Goal: Find specific page/section: Find specific page/section

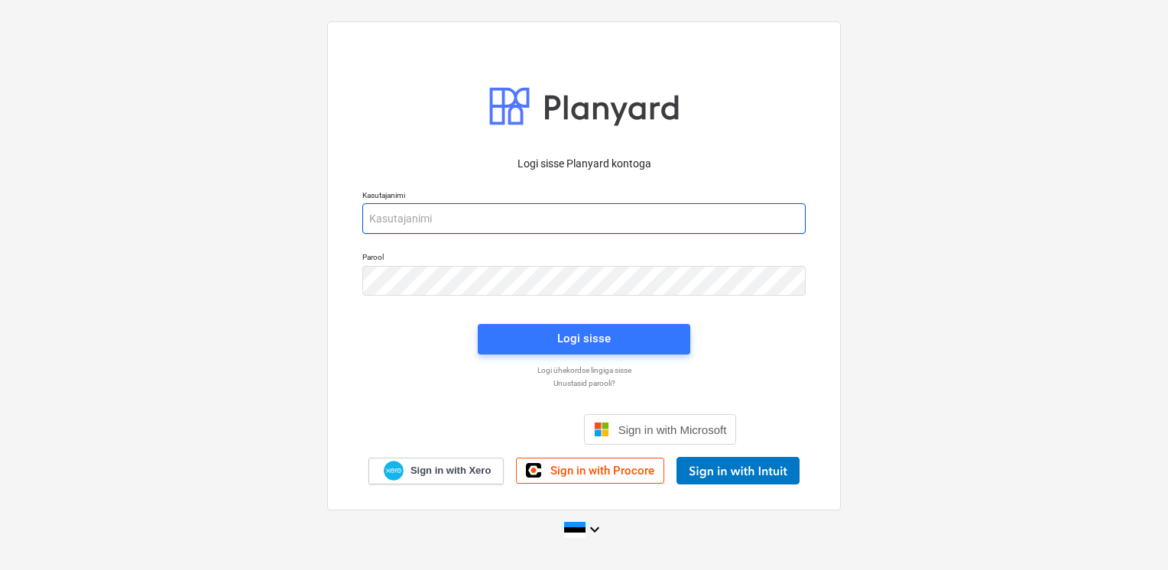
click at [552, 222] on input "email" at bounding box center [583, 218] width 443 height 31
type input "[EMAIL_ADDRESS][DOMAIN_NAME]"
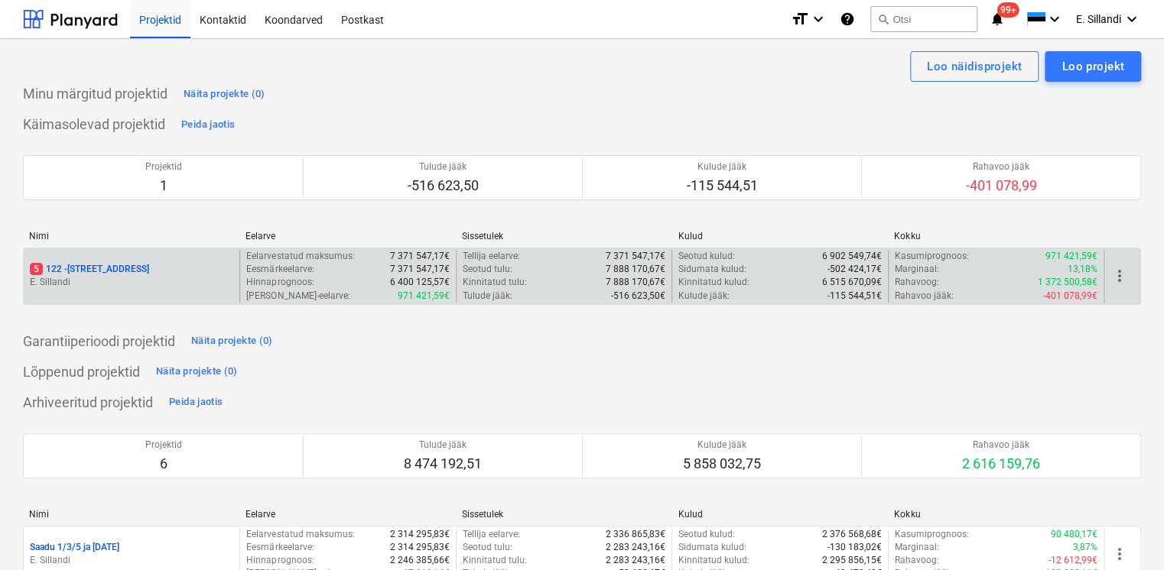
click at [149, 265] on div "5 122 - [STREET_ADDRESS]" at bounding box center [131, 269] width 203 height 13
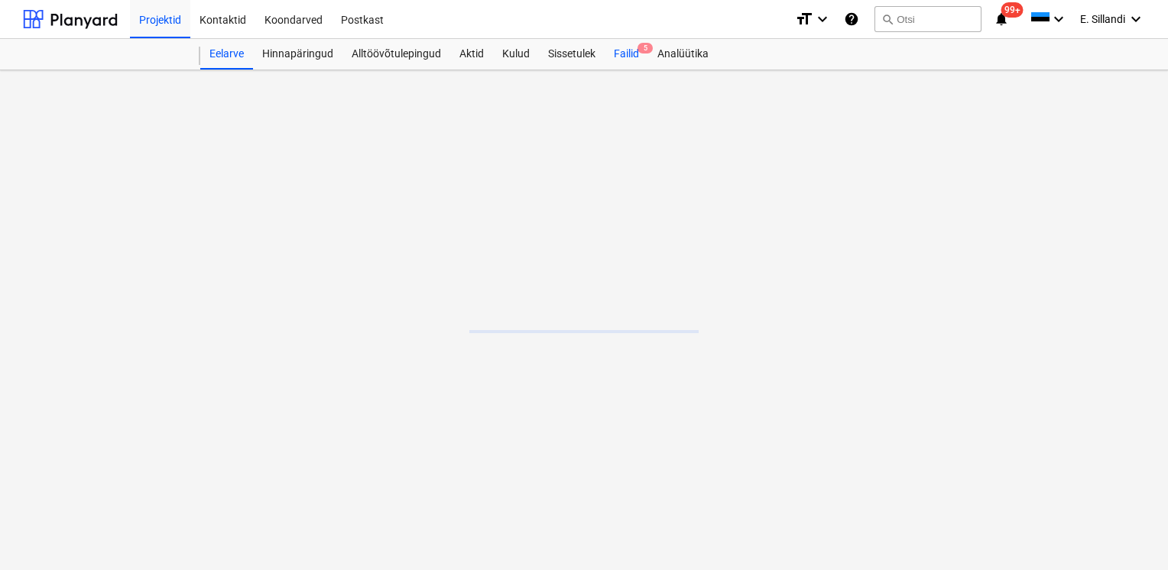
click at [618, 53] on div "Failid 5" at bounding box center [627, 54] width 44 height 31
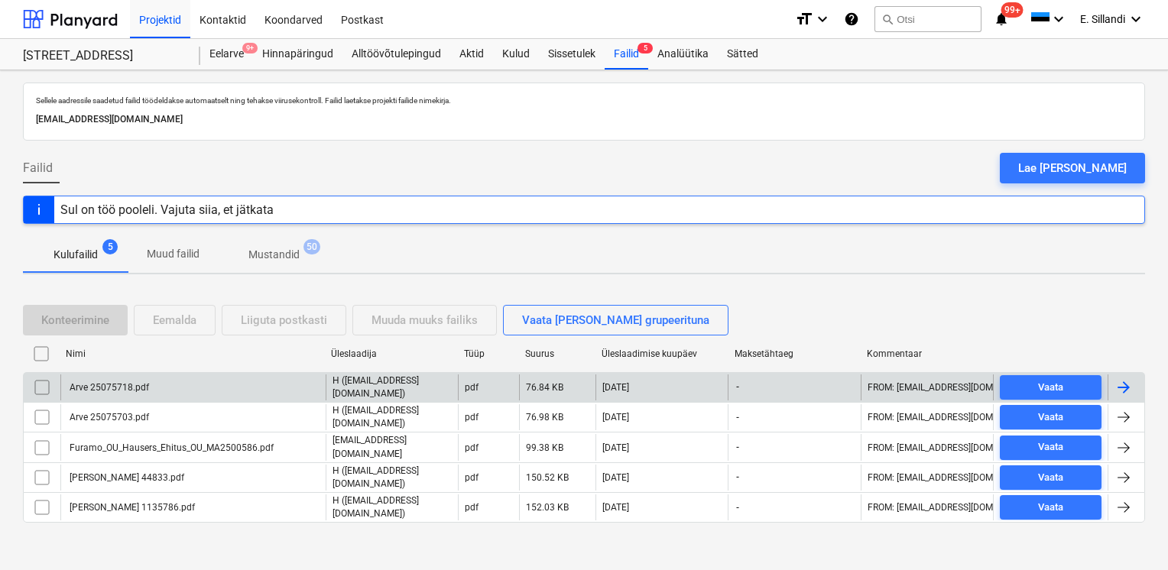
click at [119, 388] on div "Arve 25075718.pdf" at bounding box center [108, 387] width 82 height 11
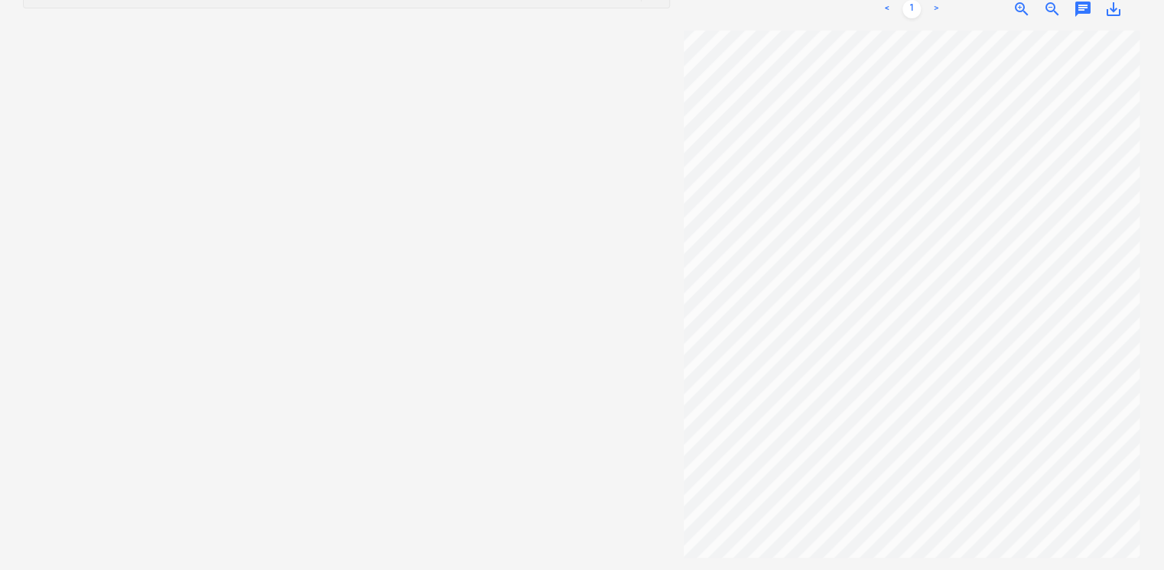
scroll to position [0, 4]
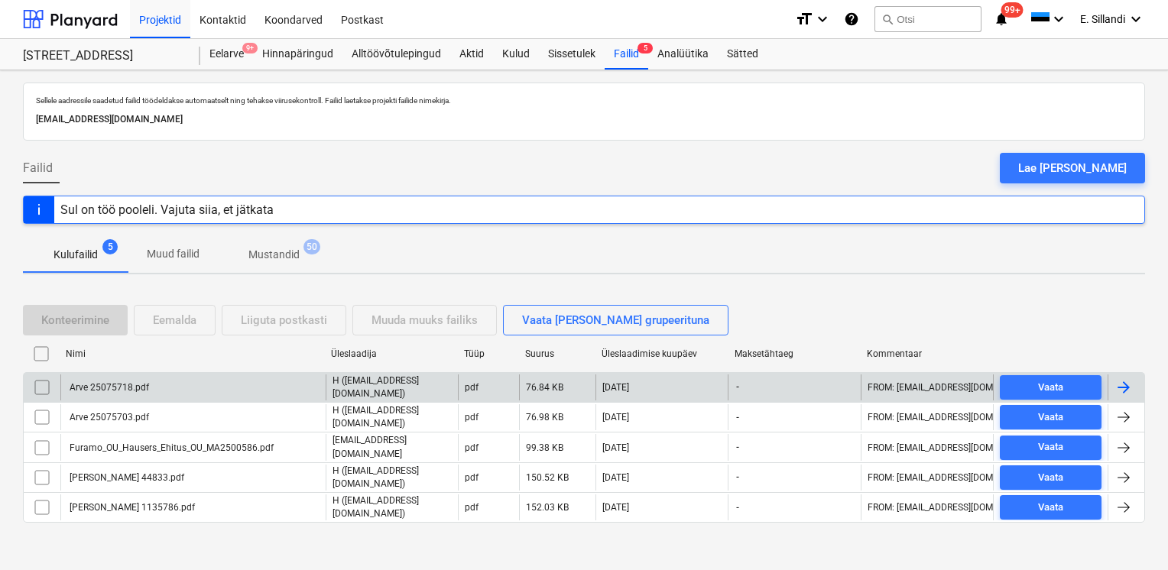
click at [171, 389] on div "Arve 25075718.pdf" at bounding box center [192, 388] width 265 height 26
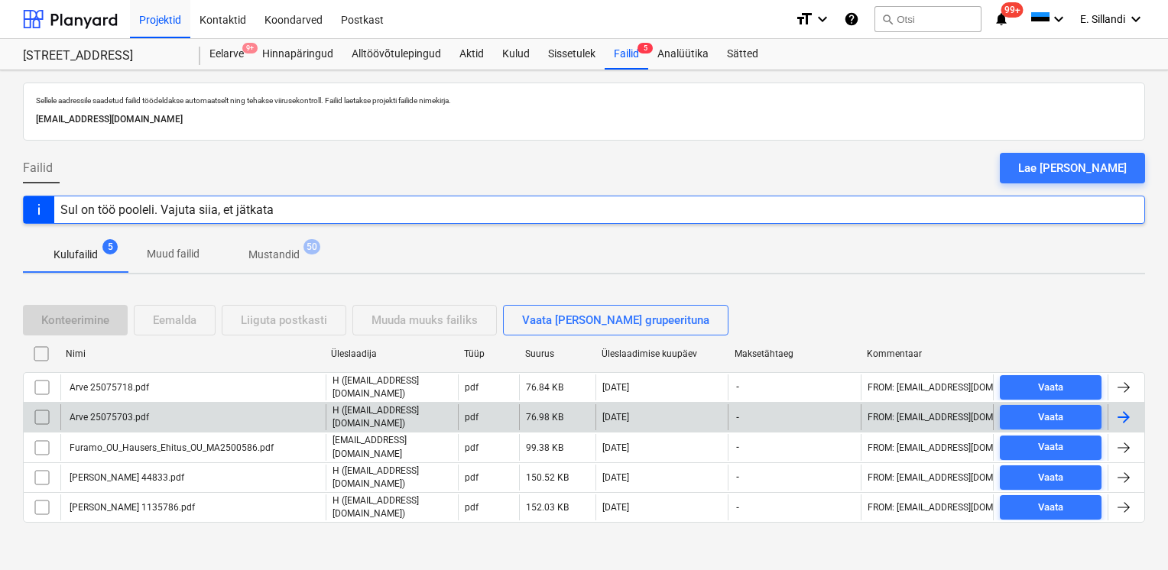
click at [110, 420] on div "Arve 25075703.pdf" at bounding box center [192, 417] width 265 height 26
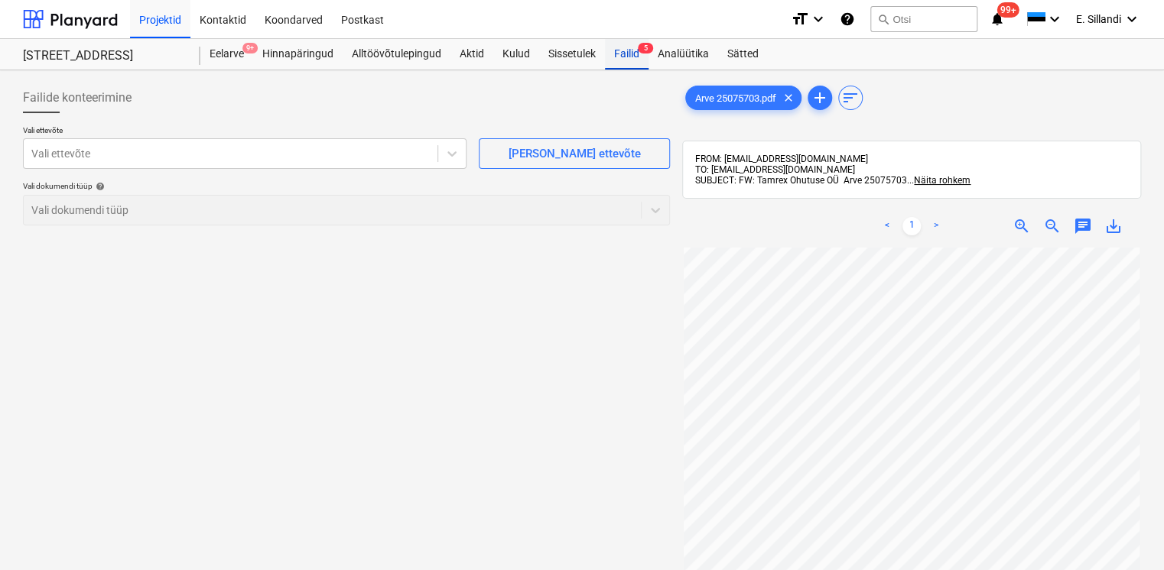
click at [632, 57] on div "Failid 5" at bounding box center [627, 54] width 44 height 31
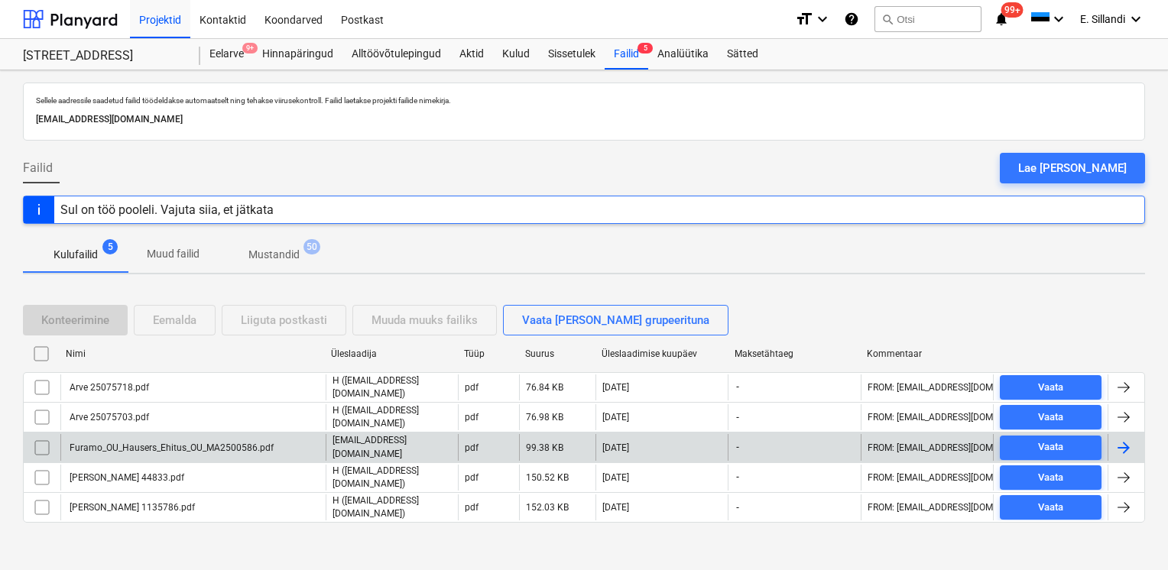
click at [125, 444] on div "Furamo_OU_Hausers_Ehitus_OU_MA2500586.pdf" at bounding box center [170, 448] width 206 height 11
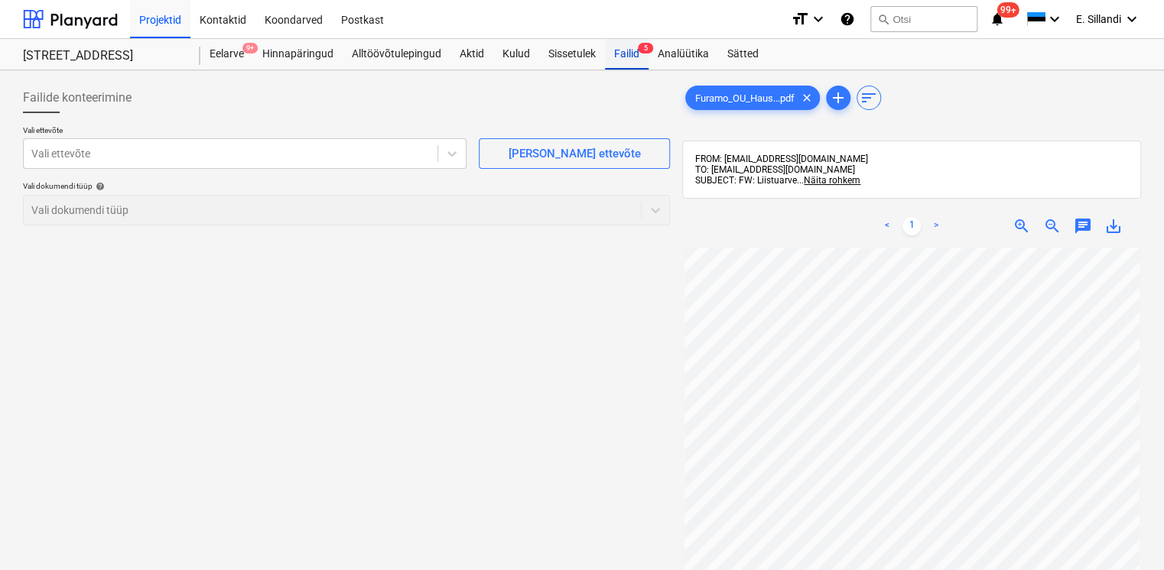
click at [615, 54] on div "Failid 5" at bounding box center [627, 54] width 44 height 31
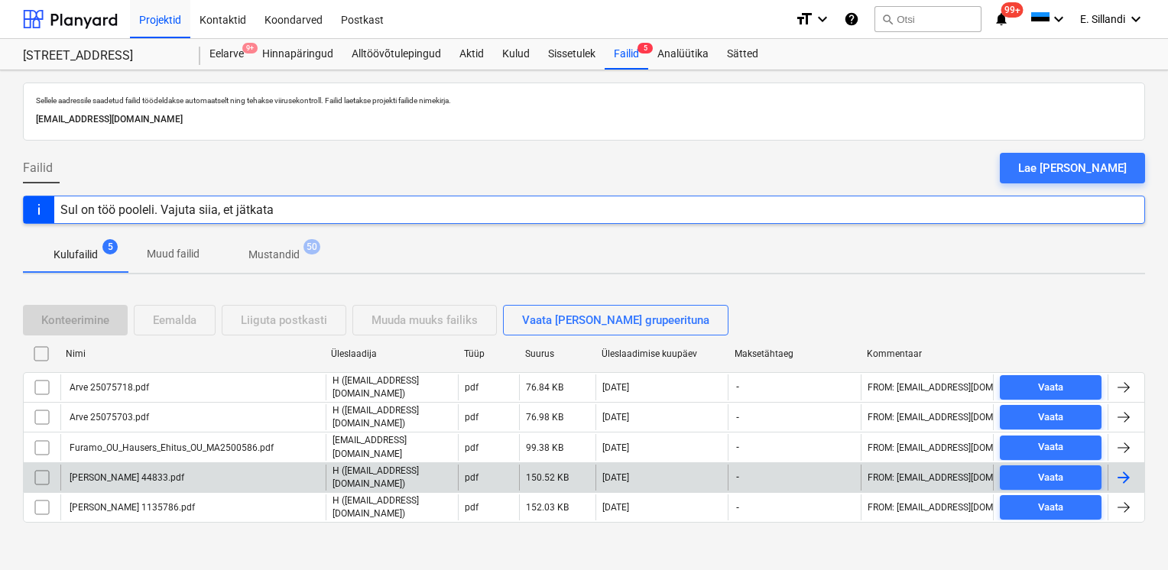
click at [135, 473] on div "[PERSON_NAME] 44833.pdf" at bounding box center [125, 478] width 117 height 11
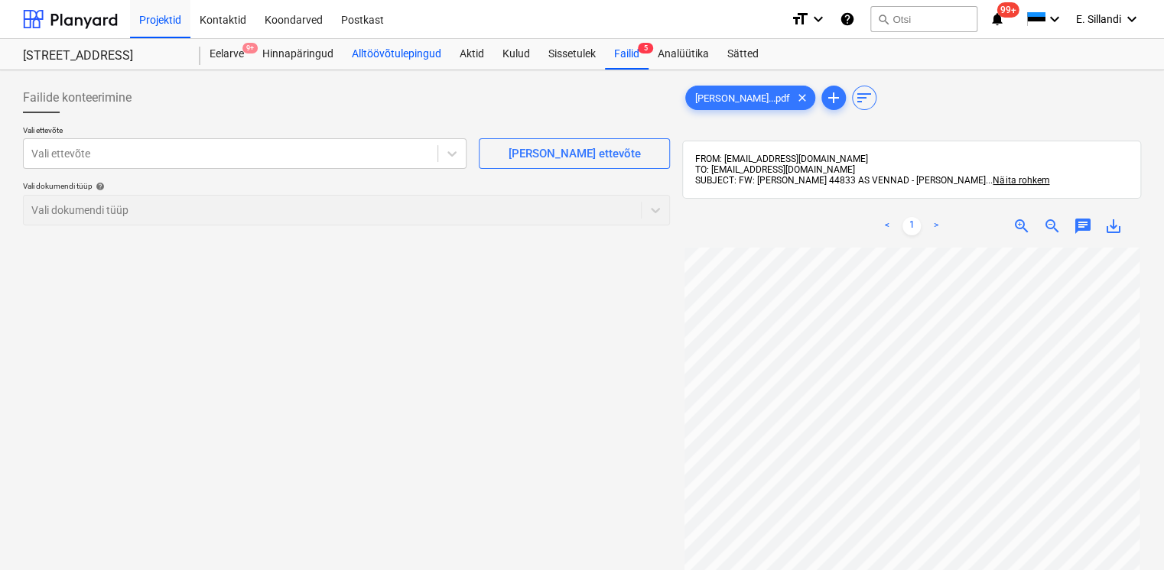
click at [403, 54] on div "Alltöövõtulepingud" at bounding box center [397, 54] width 108 height 31
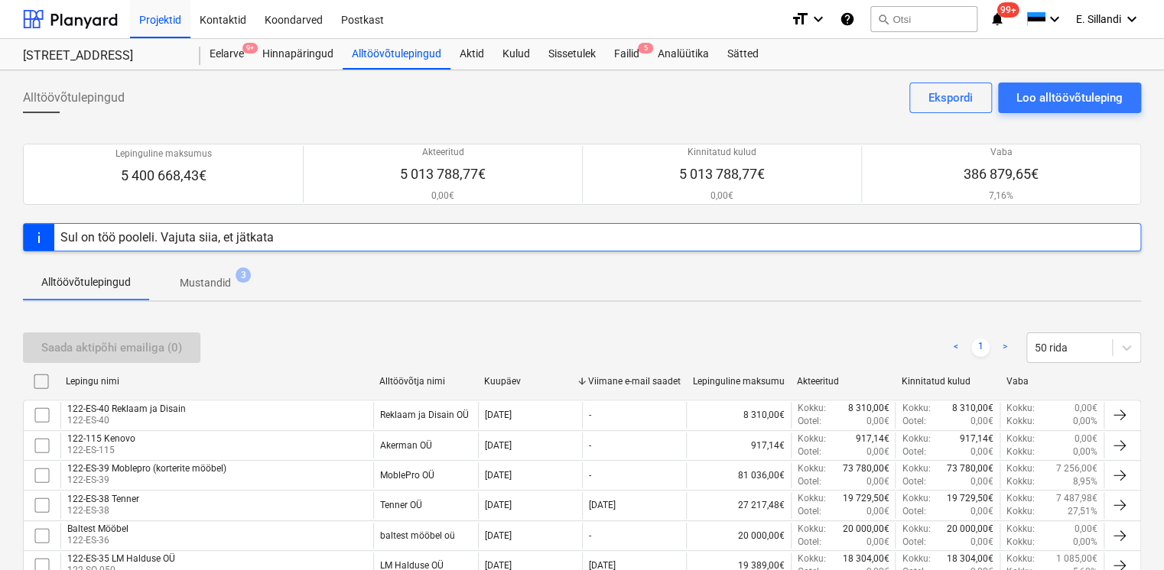
scroll to position [1080, 0]
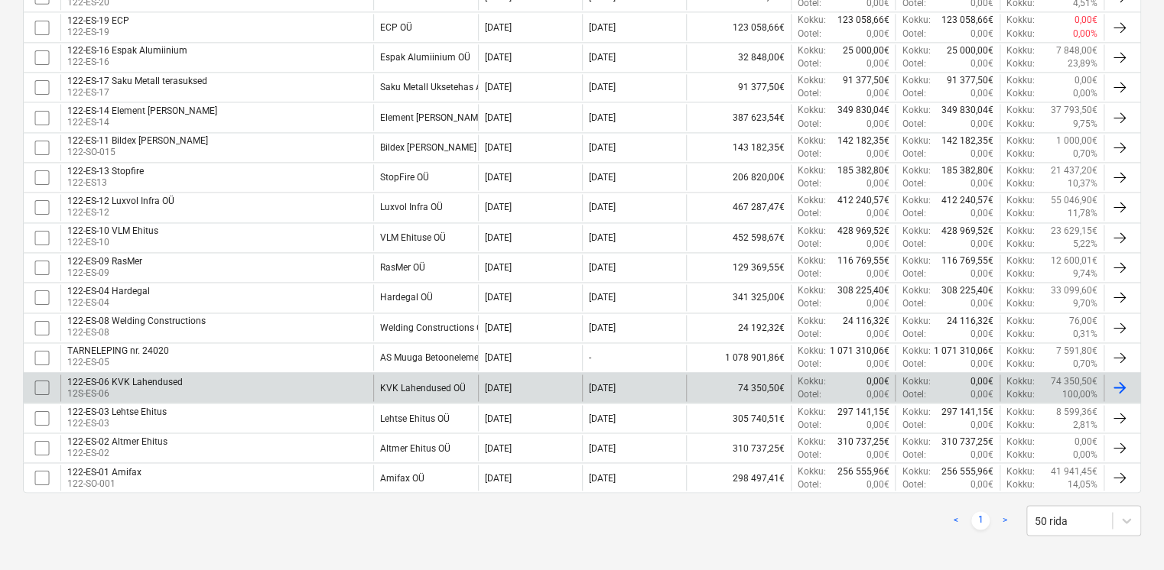
click at [232, 375] on div "122-ES-06 KVK Lahendused 12S-ES-06" at bounding box center [216, 388] width 313 height 26
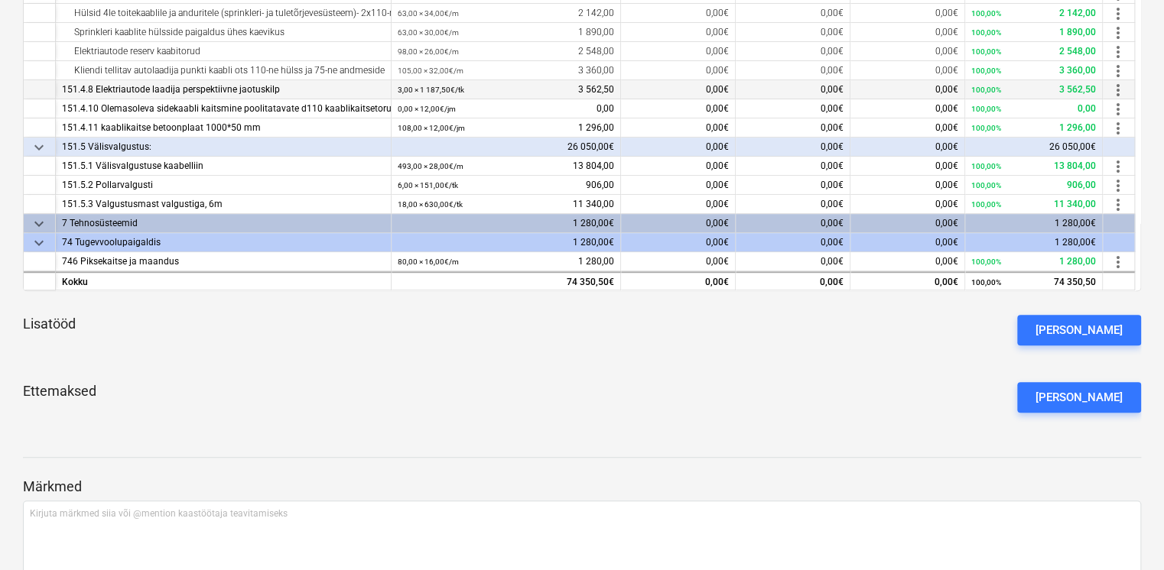
scroll to position [356, 0]
